Goal: Book appointment/travel/reservation

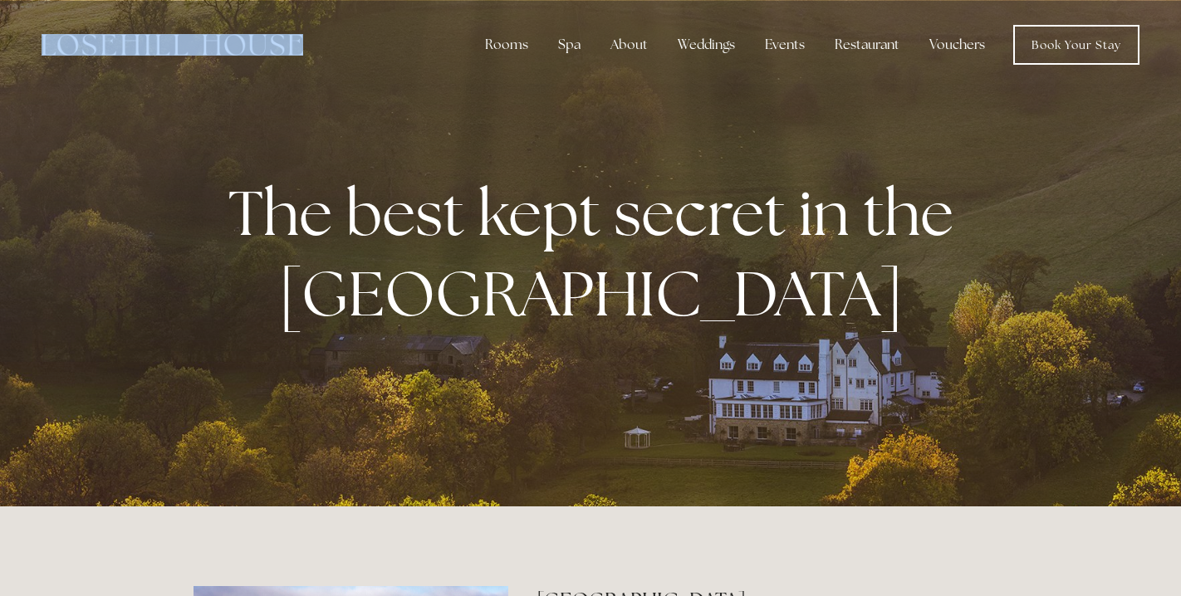
drag, startPoint x: 303, startPoint y: 51, endPoint x: 199, endPoint y: 45, distance: 104.0
click at [199, 45] on div "Rooms Rooms Your Stay Book a stay Offers Spa About" at bounding box center [591, 45] width 1148 height 90
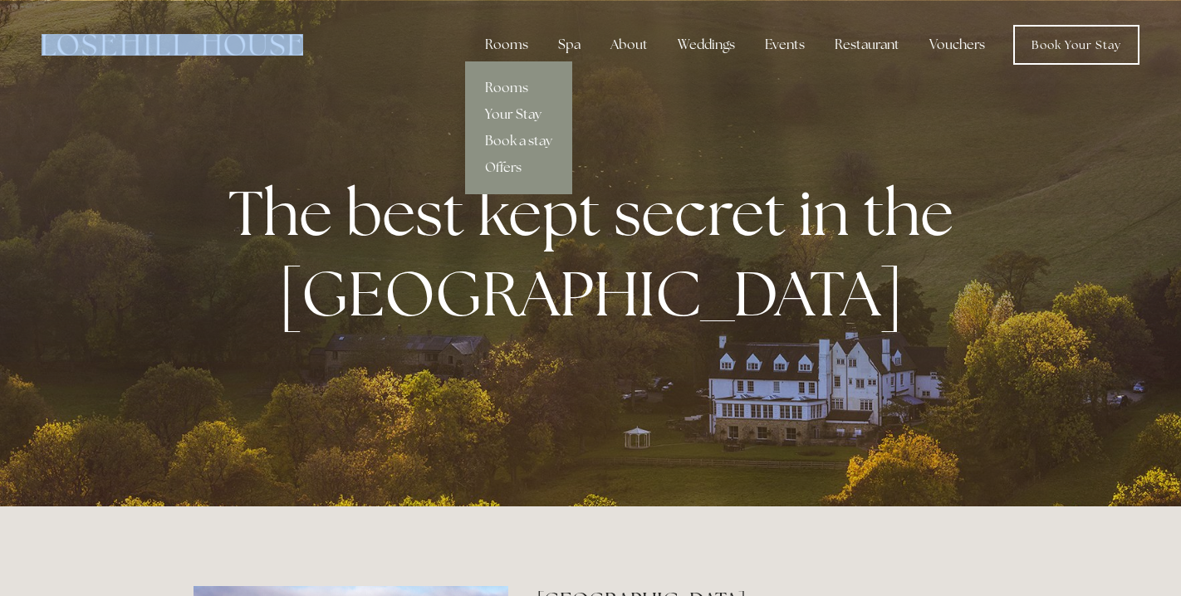
click at [508, 115] on link "Your Stay" at bounding box center [518, 114] width 107 height 27
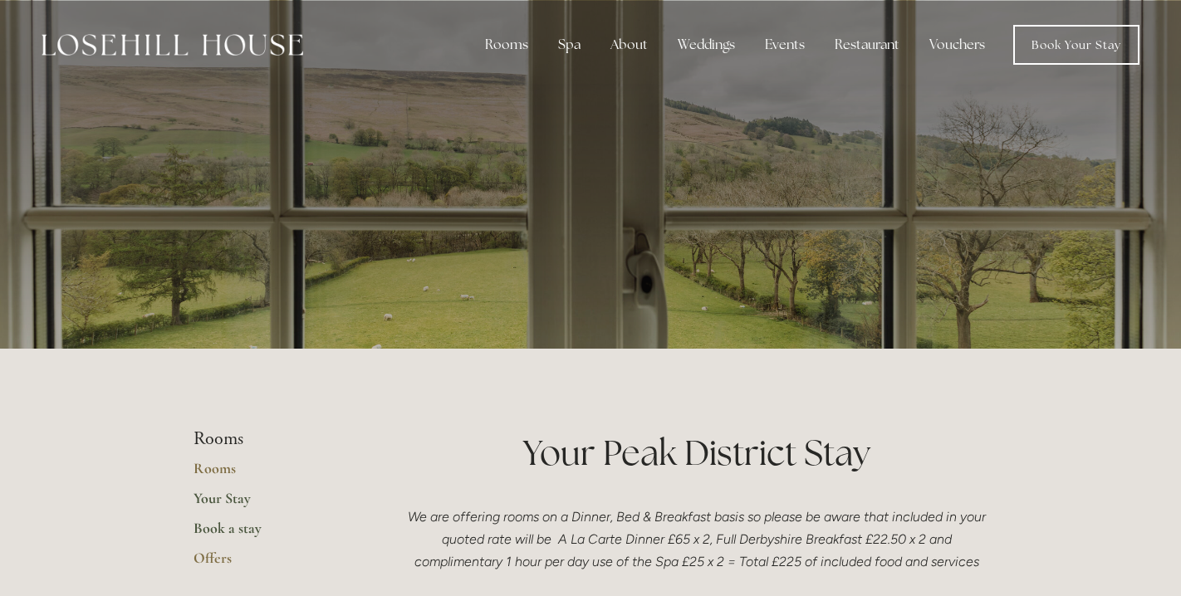
click at [231, 529] on link "Book a stay" at bounding box center [272, 534] width 159 height 30
